Goal: Task Accomplishment & Management: Manage account settings

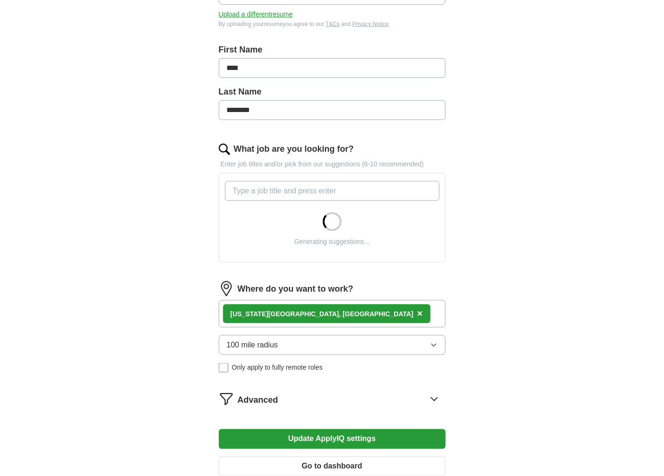
scroll to position [175, 0]
click at [316, 320] on div "[US_STATE][GEOGRAPHIC_DATA], [GEOGRAPHIC_DATA] ×" at bounding box center [332, 313] width 227 height 27
click at [417, 312] on span "×" at bounding box center [420, 313] width 6 height 10
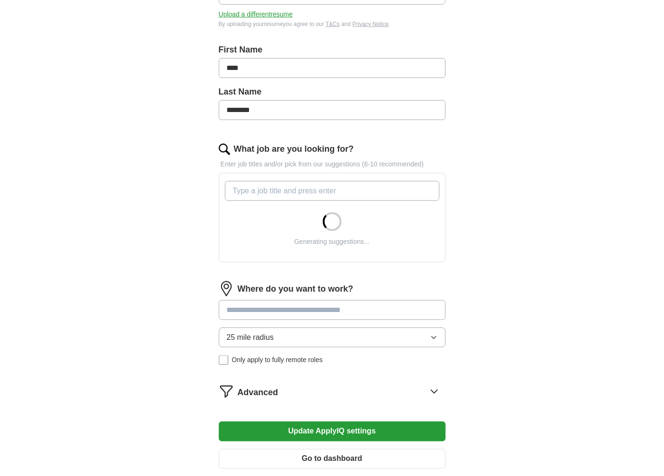
click at [292, 312] on input at bounding box center [332, 310] width 227 height 20
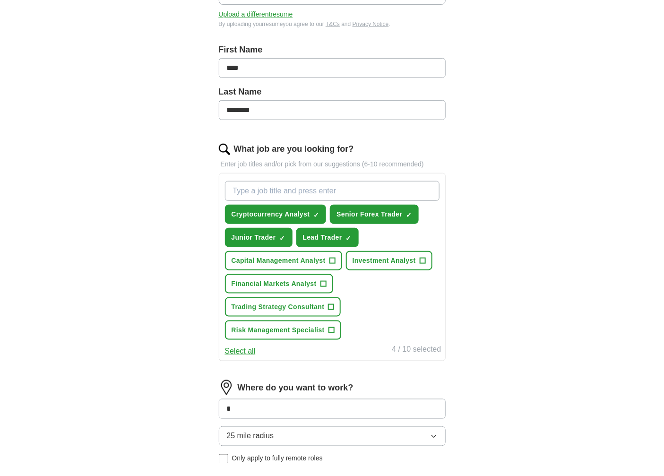
click at [257, 401] on input "*" at bounding box center [332, 409] width 227 height 20
type input "**"
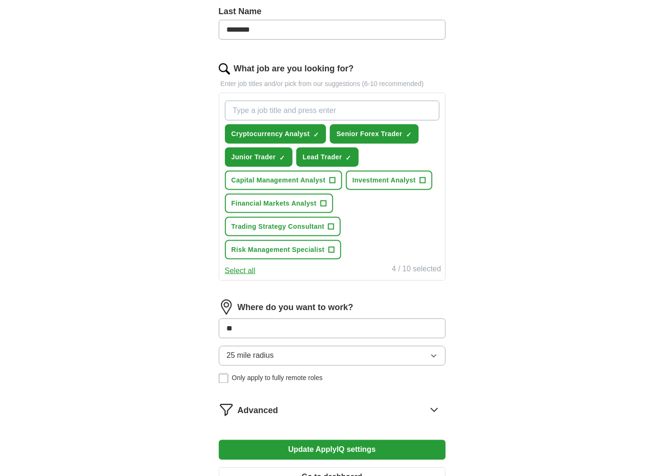
scroll to position [262, 0]
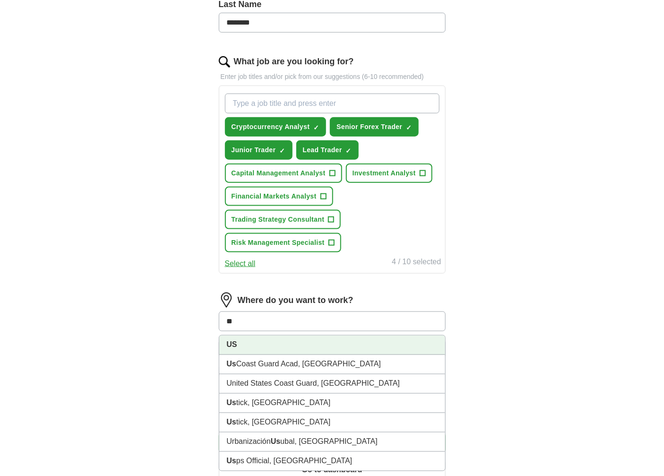
click at [239, 341] on li "US" at bounding box center [332, 344] width 226 height 19
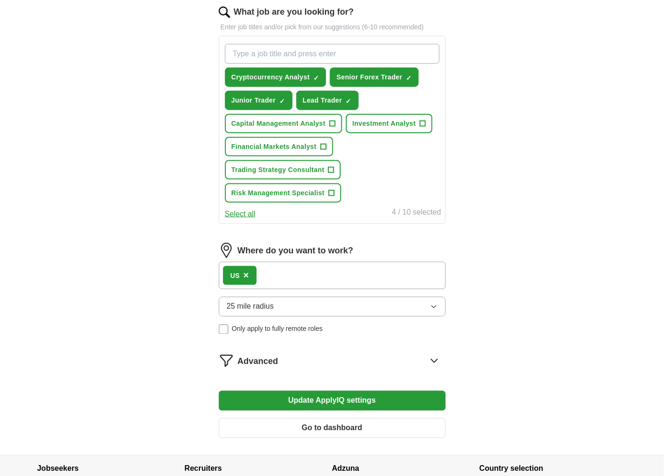
scroll to position [332, 0]
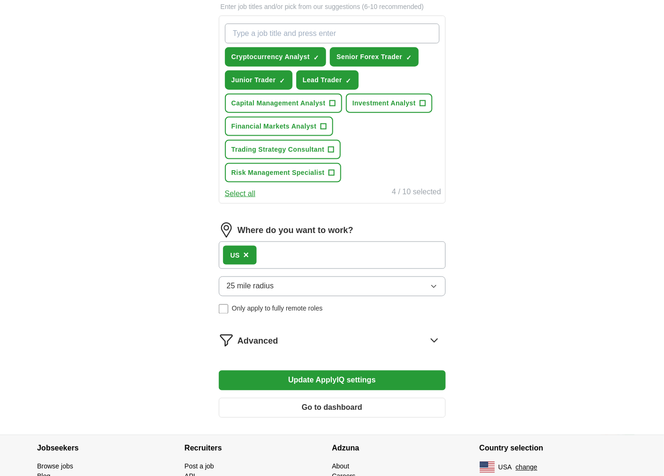
click at [335, 287] on button "25 mile radius" at bounding box center [332, 286] width 227 height 20
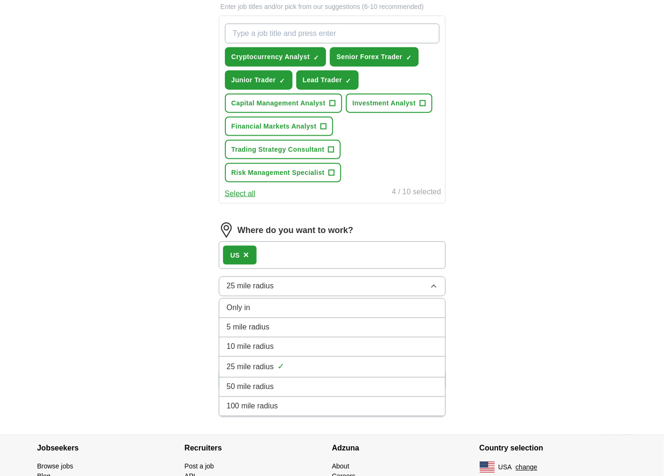
click at [268, 400] on span "100 mile radius" at bounding box center [252, 405] width 51 height 11
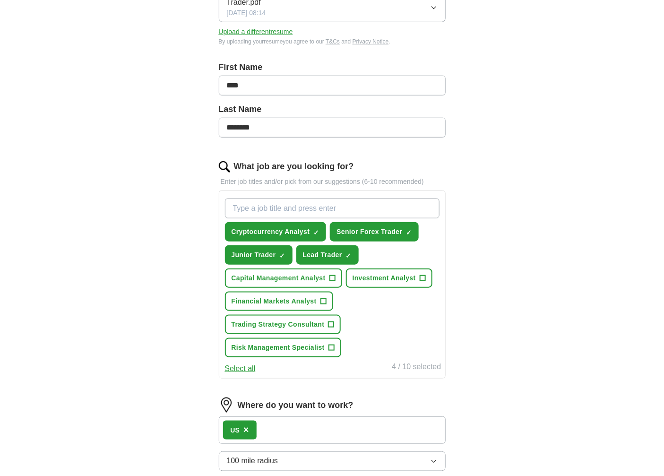
scroll to position [280, 0]
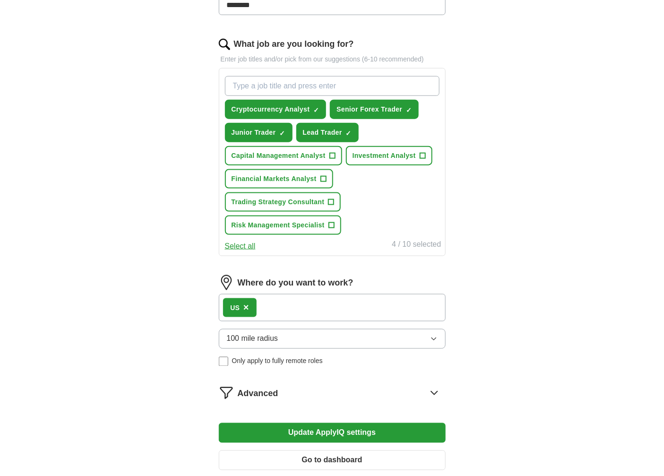
click at [314, 427] on button "Update ApplyIQ settings" at bounding box center [332, 433] width 227 height 20
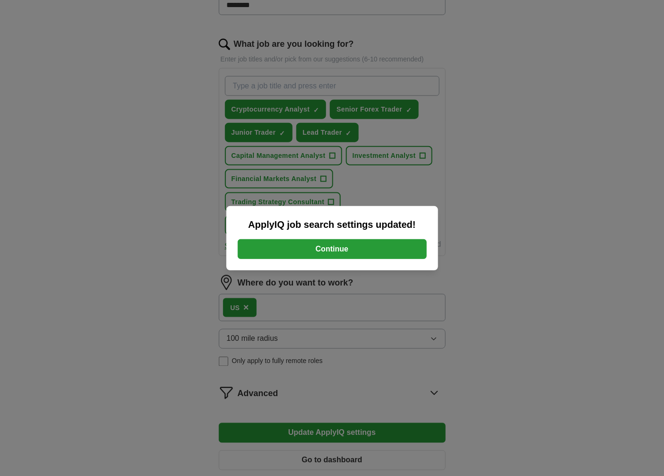
click at [332, 251] on button "Continue" at bounding box center [332, 249] width 189 height 20
